Goal: Find specific page/section: Find specific page/section

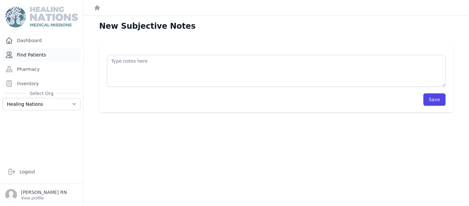
click at [34, 52] on link "Find Patients" at bounding box center [42, 54] width 78 height 13
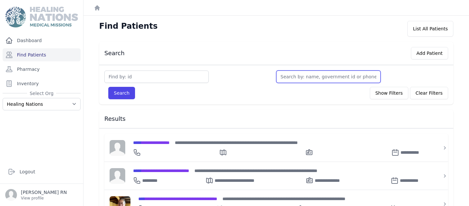
click at [287, 77] on input "text" at bounding box center [329, 77] width 104 height 12
type input "r"
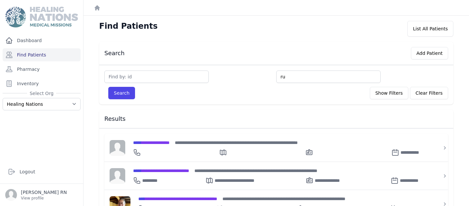
type input "ru"
type input "rut"
type input "ruth"
click at [117, 93] on button "Search" at bounding box center [121, 93] width 27 height 12
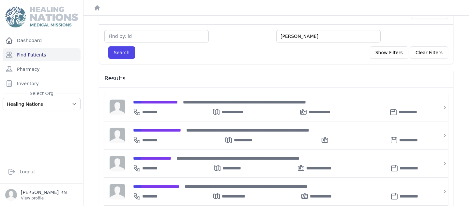
scroll to position [40, 0]
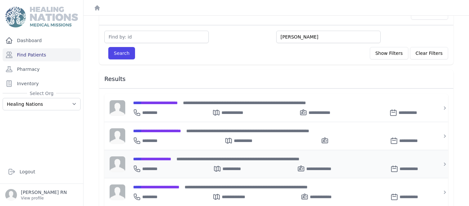
click at [162, 158] on span "**********" at bounding box center [152, 159] width 38 height 5
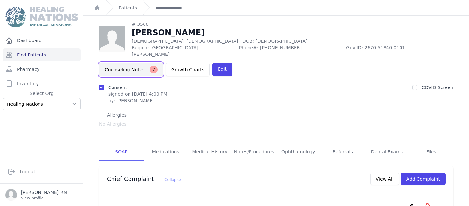
click at [163, 63] on button "Counseling Notes 7" at bounding box center [131, 70] width 64 height 14
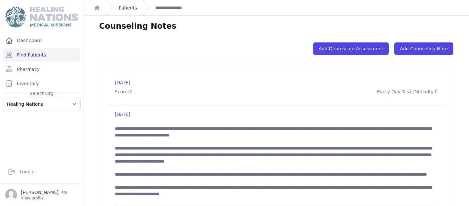
click at [131, 7] on link "Patients" at bounding box center [128, 8] width 18 height 7
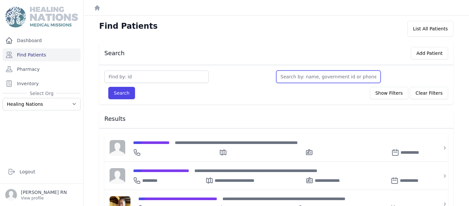
click at [285, 77] on input "text" at bounding box center [329, 77] width 104 height 12
type input "r"
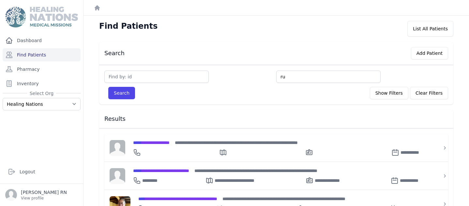
type input "ru"
type input "rut"
type input "ruth"
type input "rut"
type input "ruth"
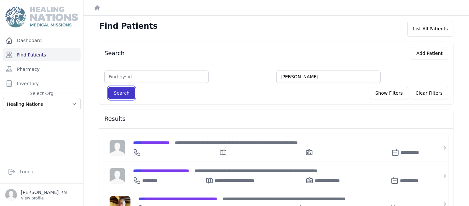
click at [121, 93] on button "Search" at bounding box center [121, 93] width 27 height 12
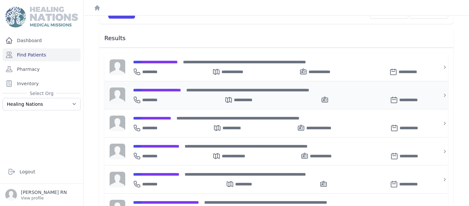
scroll to position [81, 0]
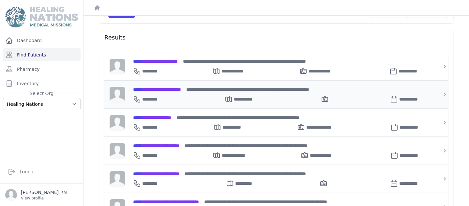
click at [179, 87] on span "**********" at bounding box center [157, 89] width 48 height 5
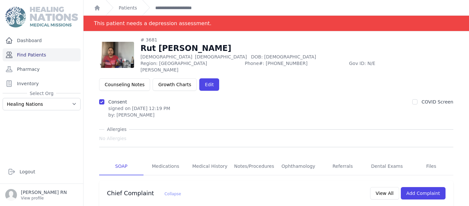
click at [35, 54] on link "Find Patients" at bounding box center [42, 54] width 78 height 13
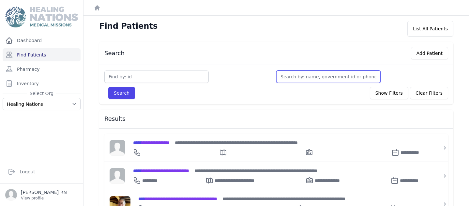
click at [285, 78] on input "text" at bounding box center [329, 77] width 104 height 12
type input "r"
type input "rut"
type input "ruth"
click at [108, 87] on button "Search" at bounding box center [121, 93] width 27 height 12
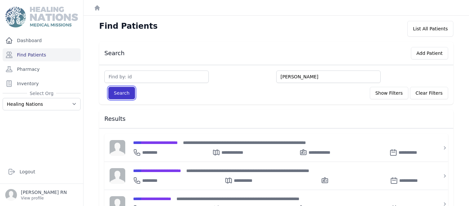
click at [116, 94] on button "Search" at bounding box center [121, 93] width 27 height 12
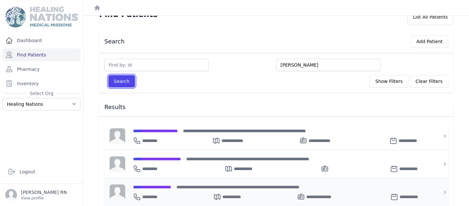
scroll to position [11, 0]
click at [180, 194] on div "**********" at bounding box center [280, 196] width 294 height 10
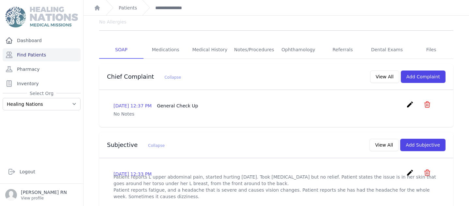
scroll to position [100, 0]
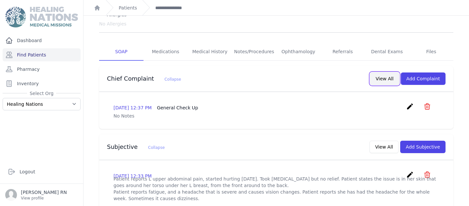
click at [388, 72] on button "View All" at bounding box center [385, 78] width 29 height 12
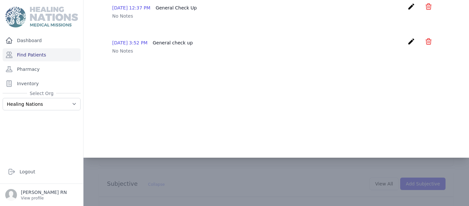
scroll to position [0, 0]
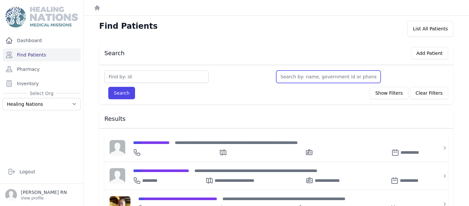
click at [281, 74] on input "text" at bounding box center [329, 77] width 104 height 12
type input "ruth"
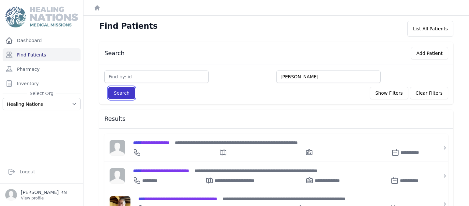
click at [121, 92] on button "Search" at bounding box center [121, 93] width 27 height 12
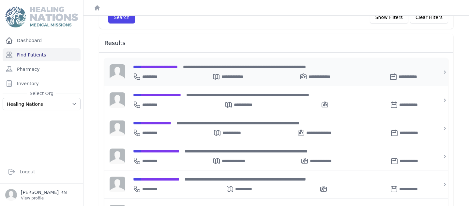
scroll to position [79, 0]
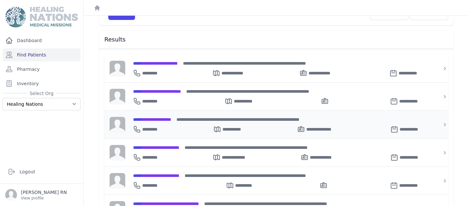
click at [209, 123] on div "**********" at bounding box center [280, 128] width 294 height 10
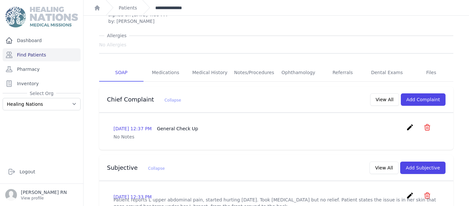
click at [168, 5] on link "**********" at bounding box center [174, 8] width 39 height 7
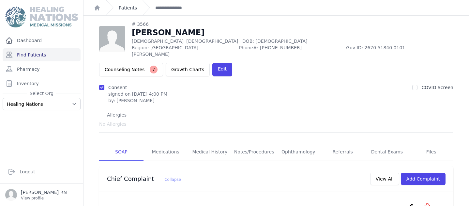
click at [132, 7] on link "Patients" at bounding box center [128, 8] width 18 height 7
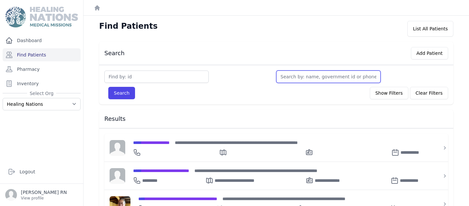
click at [284, 76] on input "text" at bounding box center [329, 77] width 104 height 12
type input "r"
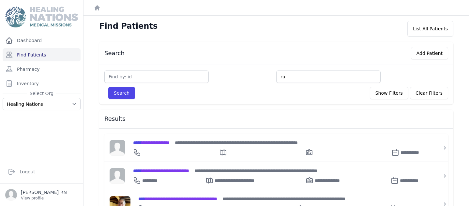
type input "ru"
type input "rut"
type input "ruth"
click at [127, 88] on button "Search" at bounding box center [121, 93] width 27 height 12
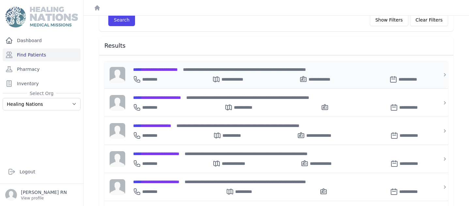
scroll to position [74, 0]
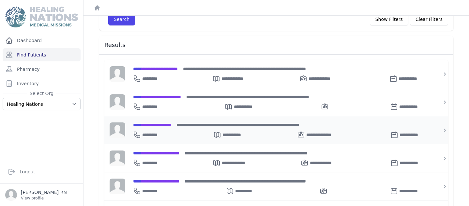
click at [202, 130] on div "**********" at bounding box center [280, 133] width 294 height 10
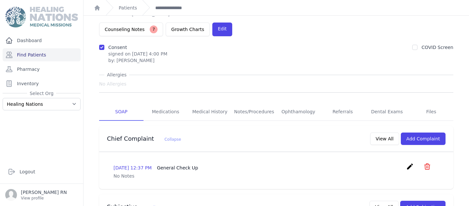
scroll to position [38, 0]
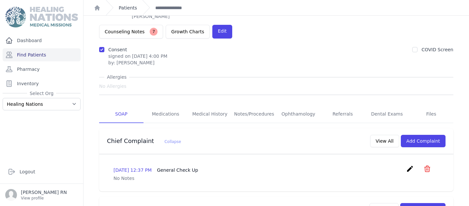
click at [136, 9] on link "Patients" at bounding box center [128, 8] width 18 height 7
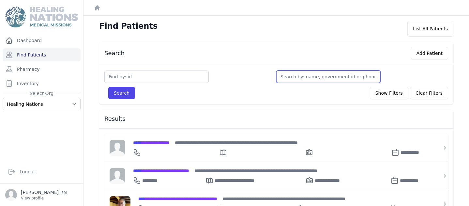
click at [282, 76] on input "text" at bounding box center [329, 77] width 104 height 12
type input "r"
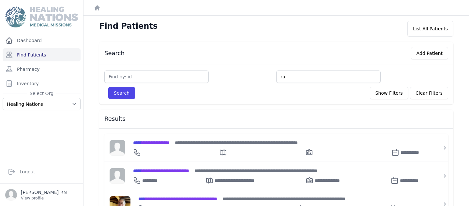
type input "ru"
type input "rut"
type input "ruth"
click at [118, 91] on button "Search" at bounding box center [121, 93] width 27 height 12
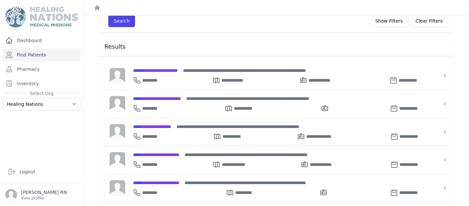
scroll to position [72, 0]
